Goal: Information Seeking & Learning: Learn about a topic

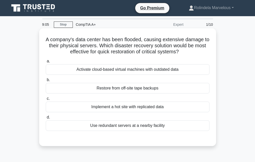
click at [160, 71] on div "Activate cloud-based virtual machines with outdated data" at bounding box center [128, 69] width 164 height 11
click at [46, 63] on input "a. Activate cloud-based virtual machines with outdated data" at bounding box center [46, 61] width 0 height 3
click at [135, 112] on div "Implement a hot site with replicated data" at bounding box center [128, 106] width 164 height 11
click at [46, 100] on input "c. Implement a hot site with replicated data" at bounding box center [46, 98] width 0 height 3
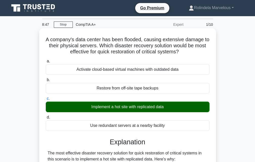
scroll to position [168, 0]
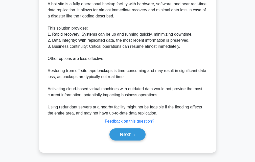
drag, startPoint x: 105, startPoint y: 143, endPoint x: 133, endPoint y: 143, distance: 28.0
click at [116, 143] on div "a. Activate cloud-based virtual machines with outdated data b. Restore from off…" at bounding box center [127, 18] width 165 height 256
drag, startPoint x: 153, startPoint y: 143, endPoint x: 123, endPoint y: 133, distance: 31.5
click at [151, 143] on div "a. Activate cloud-based virtual machines with outdated data b. Restore from off…" at bounding box center [127, 18] width 165 height 256
click at [123, 133] on button "Next" at bounding box center [127, 134] width 36 height 12
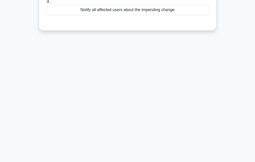
scroll to position [0, 0]
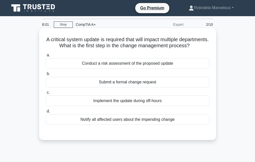
click at [138, 125] on div "Notify all affected users about the impending change" at bounding box center [128, 119] width 164 height 11
click at [46, 113] on input "d. Notify all affected users about the impending change" at bounding box center [46, 111] width 0 height 3
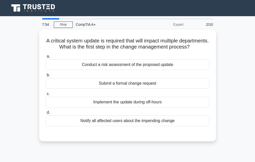
click at [143, 87] on div "Submit a formal change request" at bounding box center [128, 83] width 164 height 11
click at [46, 77] on input "b. Submit a formal change request" at bounding box center [46, 74] width 0 height 3
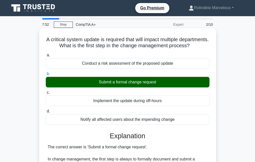
scroll to position [192, 0]
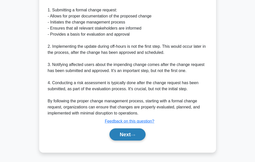
click at [133, 134] on icon at bounding box center [133, 135] width 5 height 3
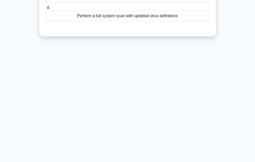
scroll to position [0, 0]
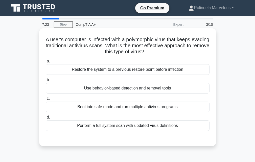
click at [118, 107] on div "Boot into safe mode and run multiple antivirus programs" at bounding box center [128, 106] width 164 height 11
click at [46, 100] on input "c. Boot into safe mode and run multiple antivirus programs" at bounding box center [46, 98] width 0 height 3
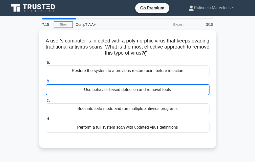
click at [154, 85] on div "Use behavior-based detection and removal tools" at bounding box center [128, 89] width 164 height 11
click at [46, 83] on input "b. Use behavior-based detection and removal tools" at bounding box center [46, 81] width 0 height 3
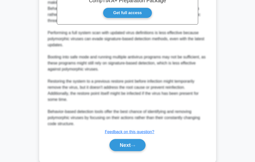
scroll to position [186, 0]
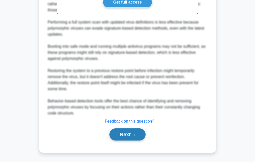
click at [132, 134] on button "Next" at bounding box center [127, 134] width 36 height 12
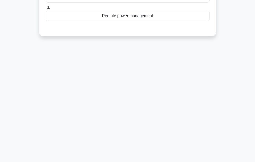
scroll to position [0, 0]
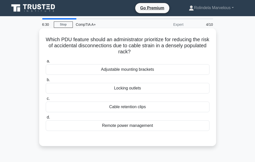
click at [138, 90] on div "Locking outlets" at bounding box center [128, 88] width 164 height 11
click at [46, 82] on input "b. Locking outlets" at bounding box center [46, 79] width 0 height 3
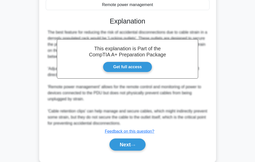
scroll to position [131, 0]
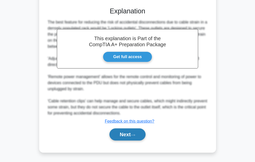
click at [128, 135] on button "Next" at bounding box center [127, 134] width 36 height 12
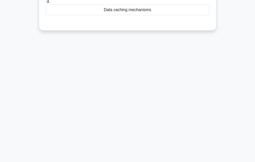
scroll to position [0, 0]
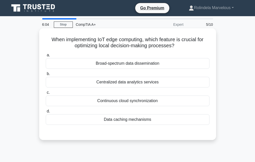
click at [126, 102] on div "Continuous cloud synchronization" at bounding box center [128, 100] width 164 height 11
click at [46, 94] on input "c. Continuous cloud synchronization" at bounding box center [46, 92] width 0 height 3
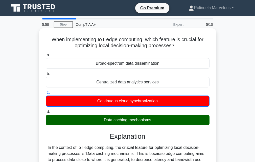
scroll to position [101, 0]
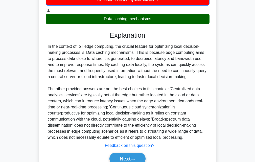
click at [119, 21] on div "Data caching mechanisms" at bounding box center [128, 19] width 164 height 11
click at [46, 12] on input "d. Data caching mechanisms" at bounding box center [46, 10] width 0 height 3
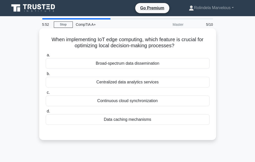
click at [127, 122] on div "Data caching mechanisms" at bounding box center [128, 119] width 164 height 11
click at [46, 113] on input "d. Data caching mechanisms" at bounding box center [46, 111] width 0 height 3
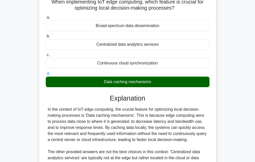
scroll to position [125, 0]
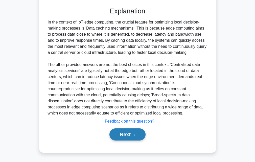
click at [135, 134] on icon at bounding box center [133, 135] width 5 height 3
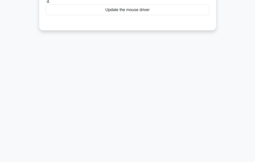
scroll to position [0, 0]
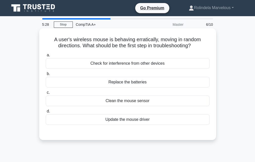
click at [125, 83] on div "Replace the batteries" at bounding box center [128, 82] width 164 height 11
click at [46, 75] on input "b. Replace the batteries" at bounding box center [46, 73] width 0 height 3
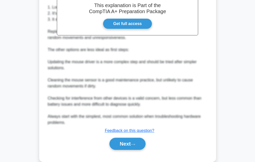
scroll to position [168, 0]
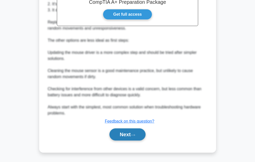
click at [142, 133] on button "Next" at bounding box center [127, 134] width 36 height 12
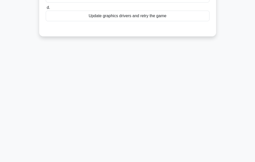
scroll to position [0, 0]
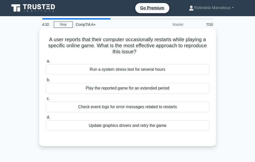
click at [148, 128] on div "Update graphics drivers and retry the game" at bounding box center [128, 125] width 164 height 11
click at [46, 119] on input "d. Update graphics drivers and retry the game" at bounding box center [46, 117] width 0 height 3
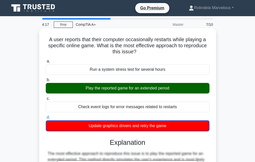
click at [136, 88] on div "Play the reported game for an extended period" at bounding box center [128, 88] width 164 height 11
click at [46, 82] on input "b. Play the reported game for an extended period" at bounding box center [46, 79] width 0 height 3
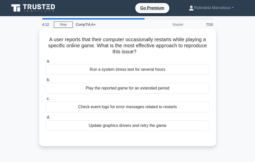
click at [127, 90] on div "Play the reported game for an extended period" at bounding box center [128, 88] width 164 height 11
click at [46, 82] on input "b. Play the reported game for an extended period" at bounding box center [46, 79] width 0 height 3
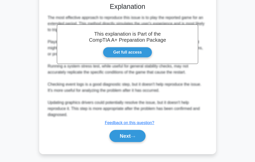
scroll to position [137, 0]
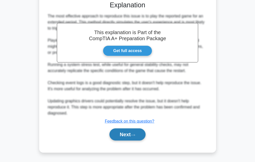
click at [125, 136] on button "Next" at bounding box center [127, 134] width 36 height 12
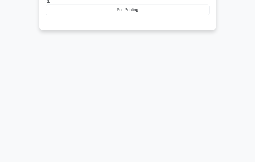
scroll to position [0, 0]
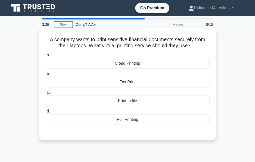
click at [133, 64] on div "Cloud Printing" at bounding box center [128, 63] width 164 height 11
click at [46, 57] on input "a. Cloud Printing" at bounding box center [46, 55] width 0 height 3
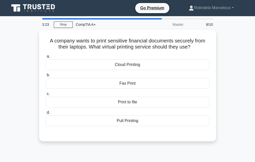
click at [159, 117] on div "Pull Printing" at bounding box center [128, 120] width 164 height 11
click at [46, 114] on input "d. Pull Printing" at bounding box center [46, 112] width 0 height 3
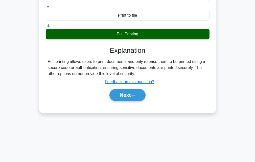
scroll to position [111, 0]
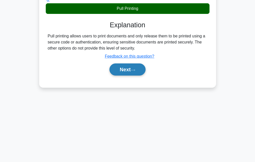
click at [128, 70] on button "Next" at bounding box center [127, 69] width 36 height 12
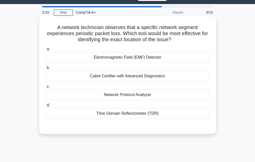
scroll to position [0, 0]
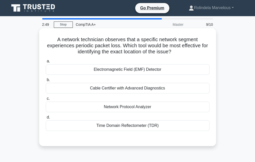
click at [145, 107] on div "Network Protocol Analyzer" at bounding box center [128, 106] width 164 height 11
click at [46, 100] on input "c. Network Protocol Analyzer" at bounding box center [46, 98] width 0 height 3
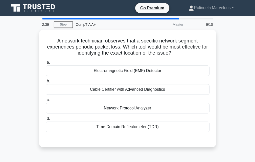
click at [150, 127] on div "Time Domain Reflectometer (TDR)" at bounding box center [128, 126] width 164 height 11
click at [46, 120] on input "d. Time Domain Reflectometer (TDR)" at bounding box center [46, 118] width 0 height 3
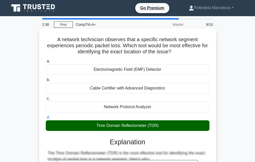
scroll to position [168, 0]
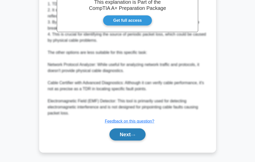
click at [145, 134] on button "Next" at bounding box center [127, 134] width 36 height 12
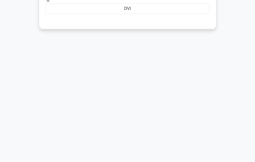
scroll to position [0, 0]
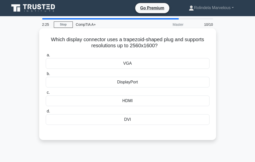
click at [147, 87] on div "DisplayPort" at bounding box center [128, 82] width 164 height 11
click at [46, 75] on input "b. DisplayPort" at bounding box center [46, 73] width 0 height 3
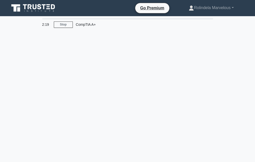
click at [148, 122] on div "2:19 Stop CompTIA A+" at bounding box center [127, 144] width 242 height 252
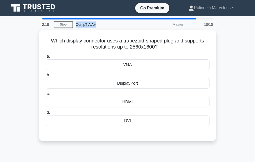
click at [148, 122] on div "2:18 Stop CompTIA A+ Master 10/10 Which display connector uses a trapezoid-shap…" at bounding box center [127, 144] width 242 height 252
click at [148, 122] on div "DVI" at bounding box center [128, 120] width 164 height 11
click at [46, 114] on input "d. DVI" at bounding box center [46, 112] width 0 height 3
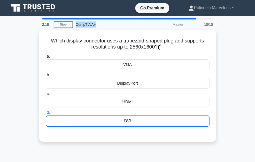
click at [148, 122] on div "DVI" at bounding box center [128, 120] width 164 height 11
click at [46, 114] on input "d. DVI" at bounding box center [46, 112] width 0 height 3
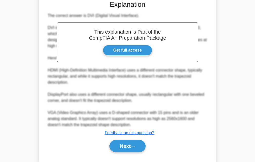
scroll to position [143, 0]
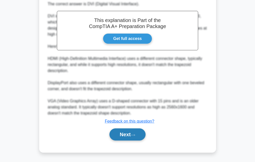
click at [131, 134] on button "Next" at bounding box center [127, 134] width 36 height 12
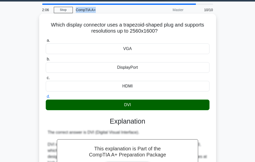
scroll to position [0, 0]
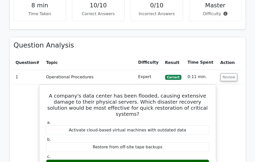
scroll to position [303, 0]
